Goal: Navigation & Orientation: Find specific page/section

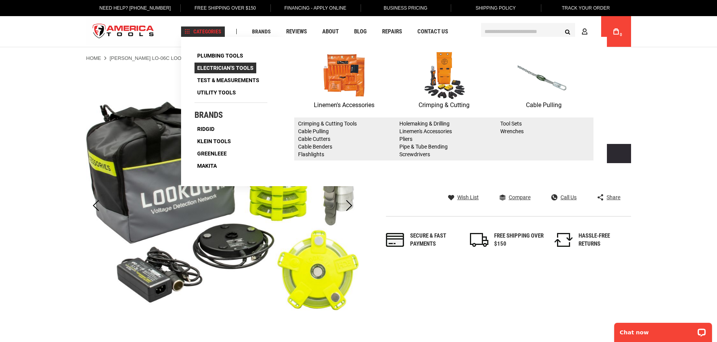
click at [212, 67] on span "Electrician's Tools" at bounding box center [225, 67] width 56 height 5
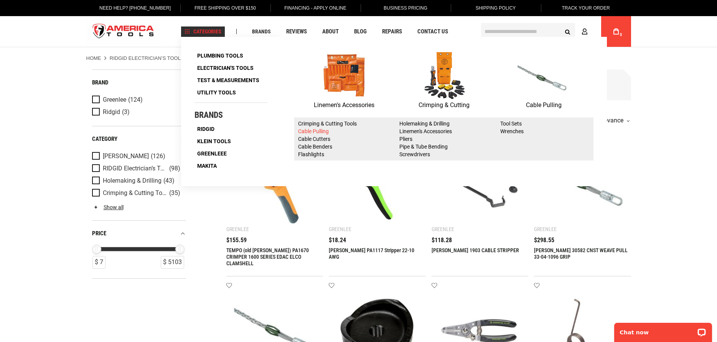
click at [313, 129] on link "Cable Pulling" at bounding box center [313, 131] width 31 height 6
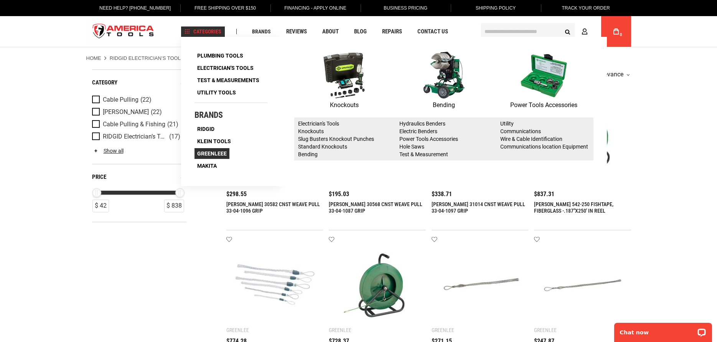
click at [227, 152] on link "Greenleee" at bounding box center [211, 153] width 35 height 11
click at [211, 154] on span "Greenleee" at bounding box center [212, 153] width 30 height 5
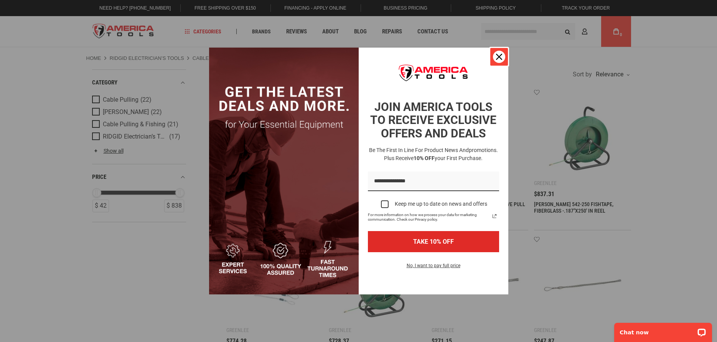
click at [496, 58] on icon "close icon" at bounding box center [499, 57] width 6 height 6
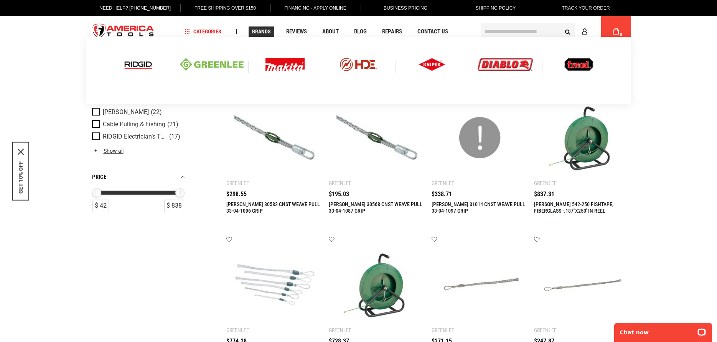
click at [220, 65] on img at bounding box center [212, 64] width 64 height 13
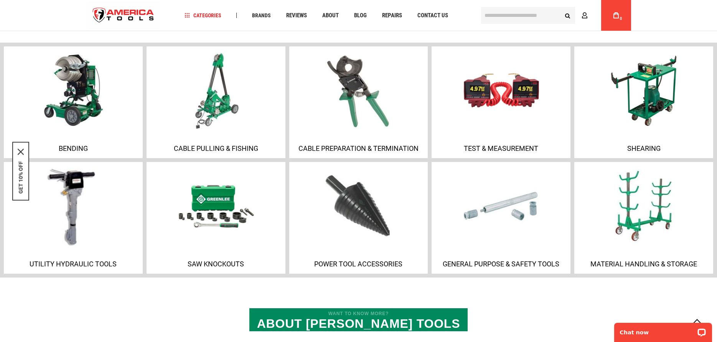
scroll to position [537, 0]
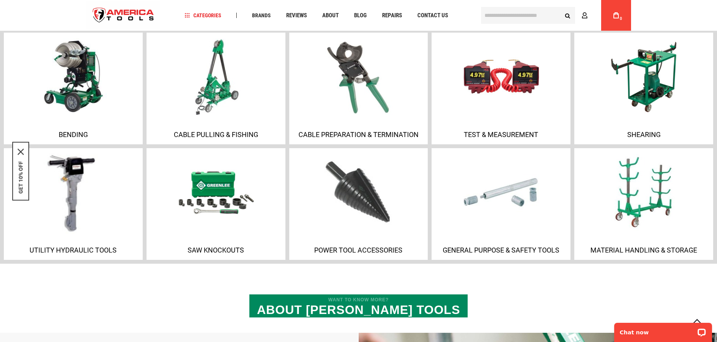
click at [74, 232] on img at bounding box center [73, 192] width 83 height 83
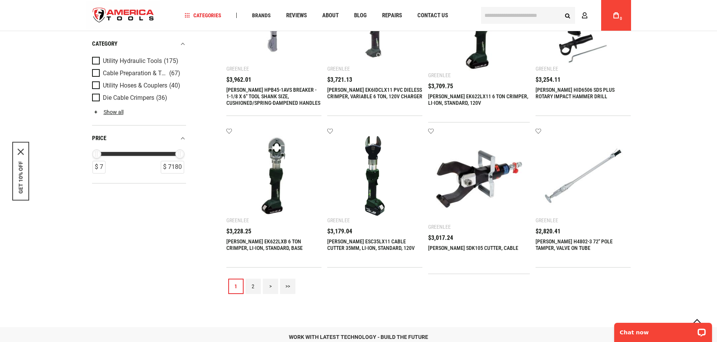
scroll to position [728, 0]
